Goal: Register for event/course

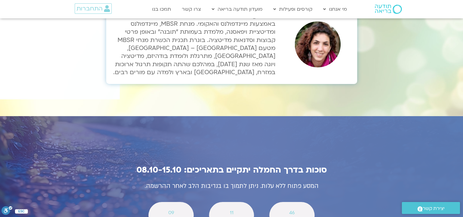
scroll to position [2174, 0]
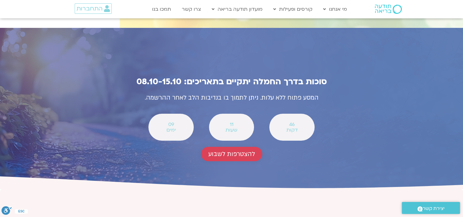
click at [235, 150] on span "להצטרפות לשבוע" at bounding box center [232, 153] width 47 height 7
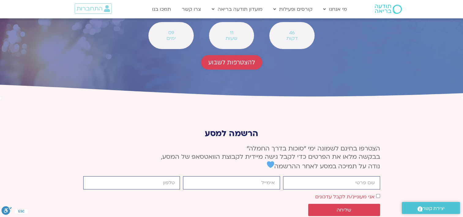
scroll to position [2266, 0]
click at [373, 176] on input "firstname" at bounding box center [331, 182] width 97 height 13
type input "רחל"
click at [276, 176] on input "email" at bounding box center [231, 182] width 97 height 13
type input "rmr22333@gmail.com"
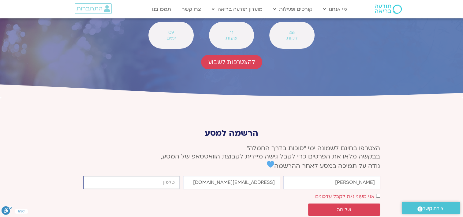
click at [174, 176] on input "cellphone" at bounding box center [131, 182] width 97 height 13
type input "0523544842"
click at [367, 203] on button "שליחה" at bounding box center [344, 209] width 72 height 12
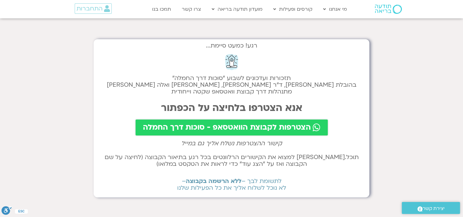
click at [297, 125] on span "הצטרפות לקבוצת הוואטסאפ - סוכות דרך החמלה" at bounding box center [227, 127] width 168 height 9
